Goal: Navigation & Orientation: Find specific page/section

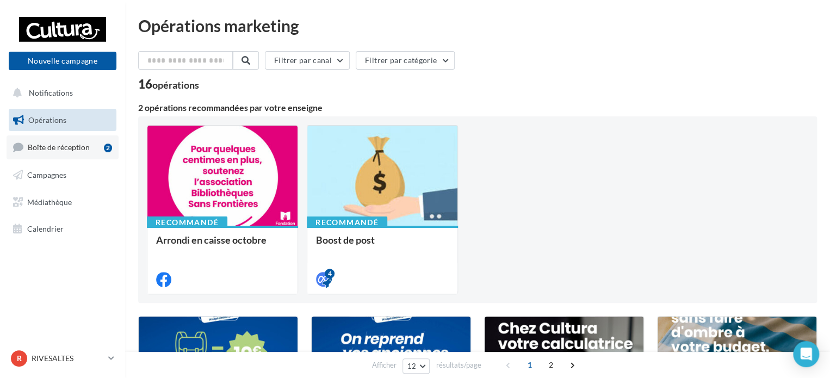
click at [71, 150] on span "Boîte de réception" at bounding box center [59, 146] width 62 height 9
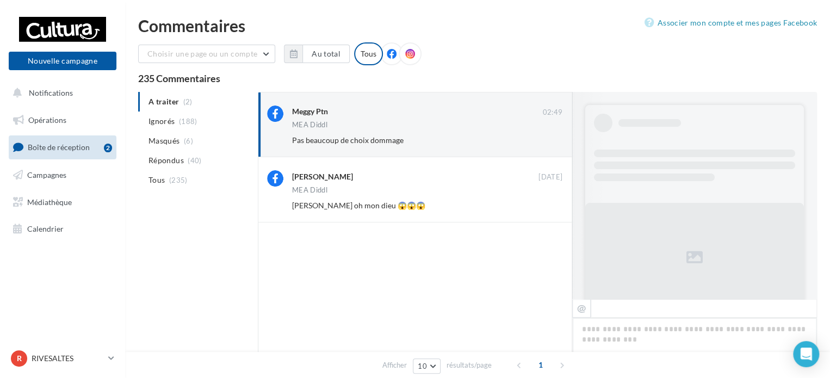
scroll to position [118, 0]
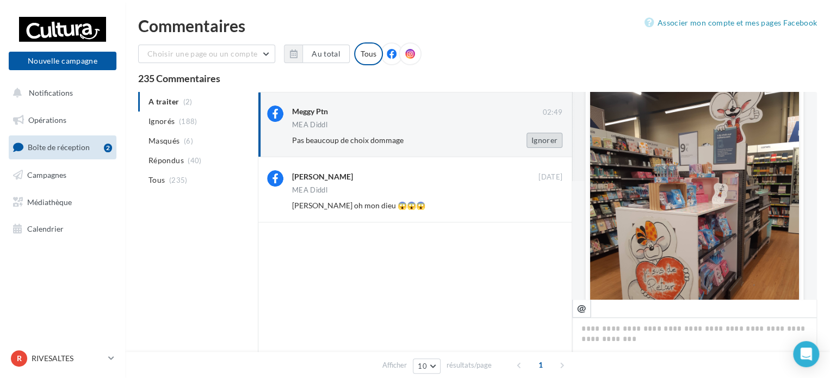
click at [543, 141] on button "Ignorer" at bounding box center [544, 140] width 36 height 15
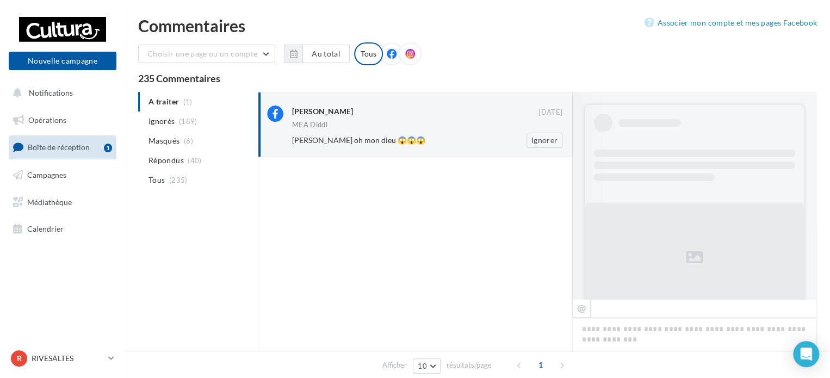
scroll to position [431, 0]
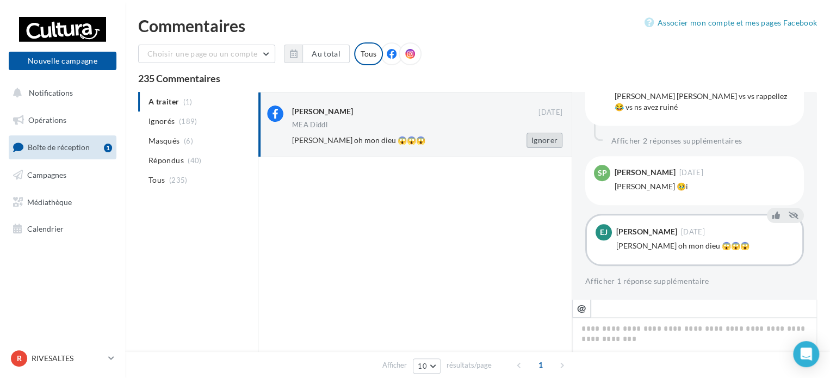
click at [559, 140] on button "Ignorer" at bounding box center [544, 140] width 36 height 15
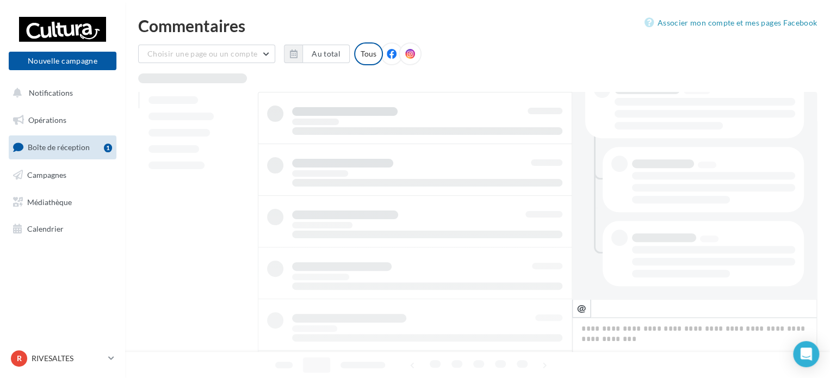
scroll to position [247, 0]
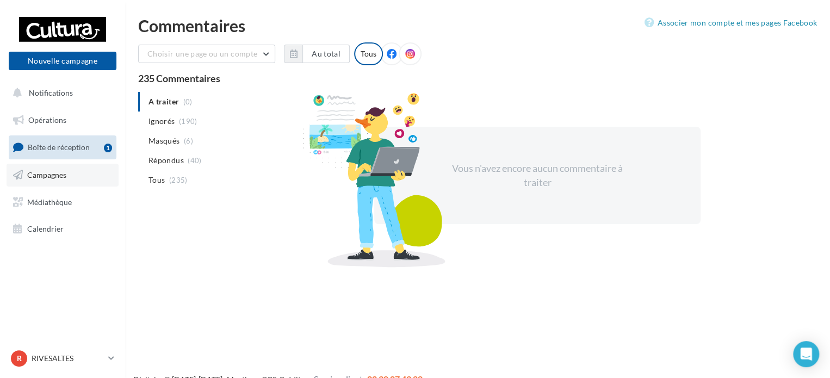
click at [59, 175] on span "Campagnes" at bounding box center [46, 174] width 39 height 9
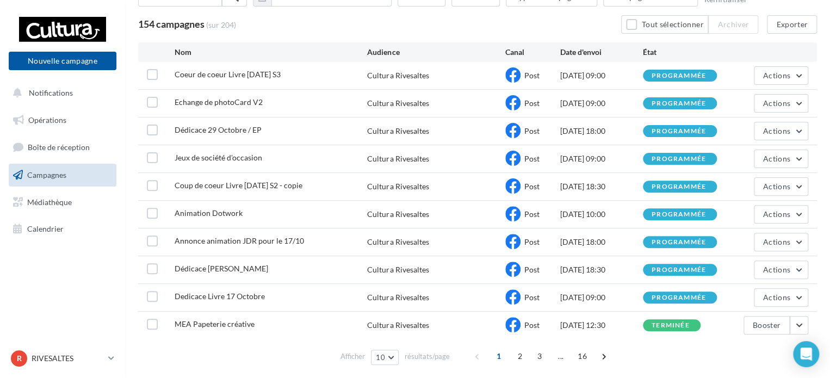
scroll to position [78, 0]
